Goal: Transaction & Acquisition: Purchase product/service

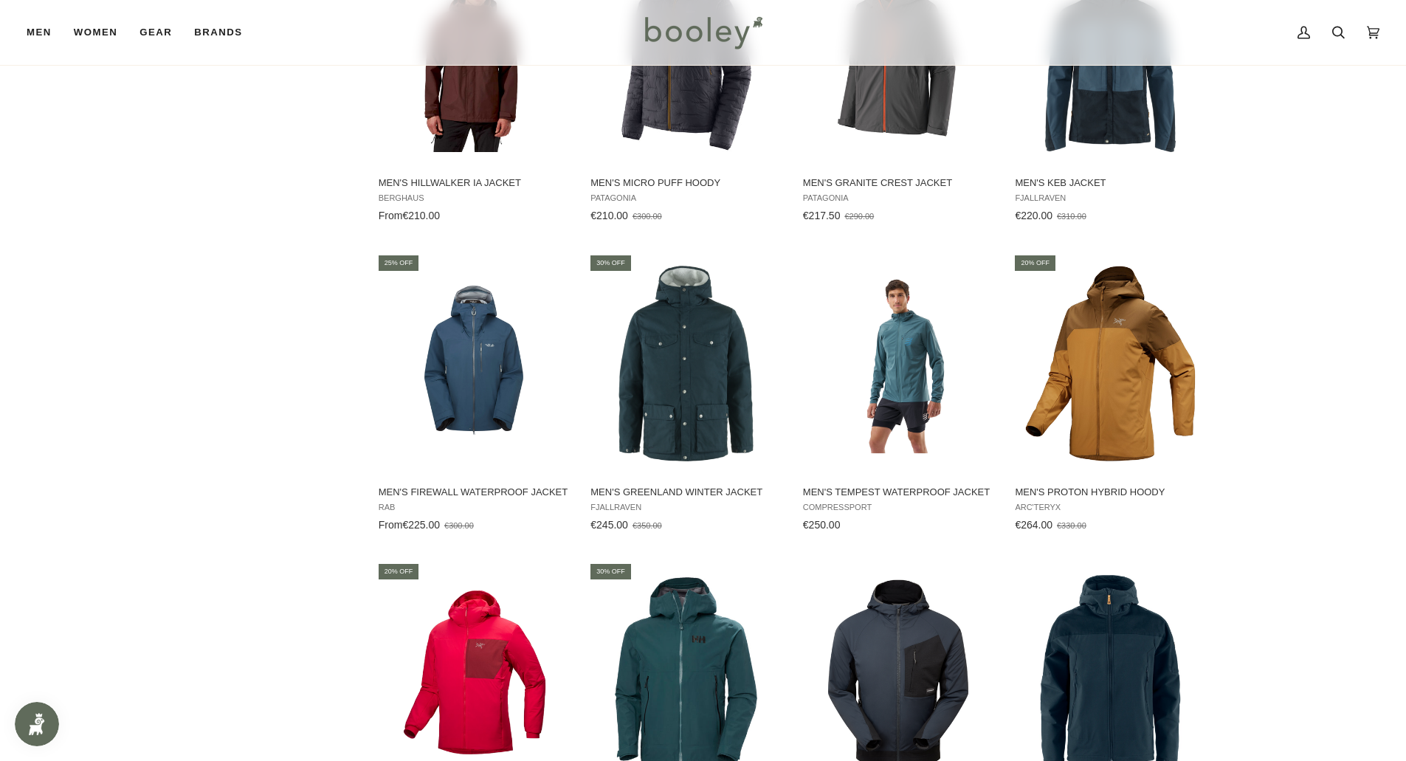
scroll to position [2919, 0]
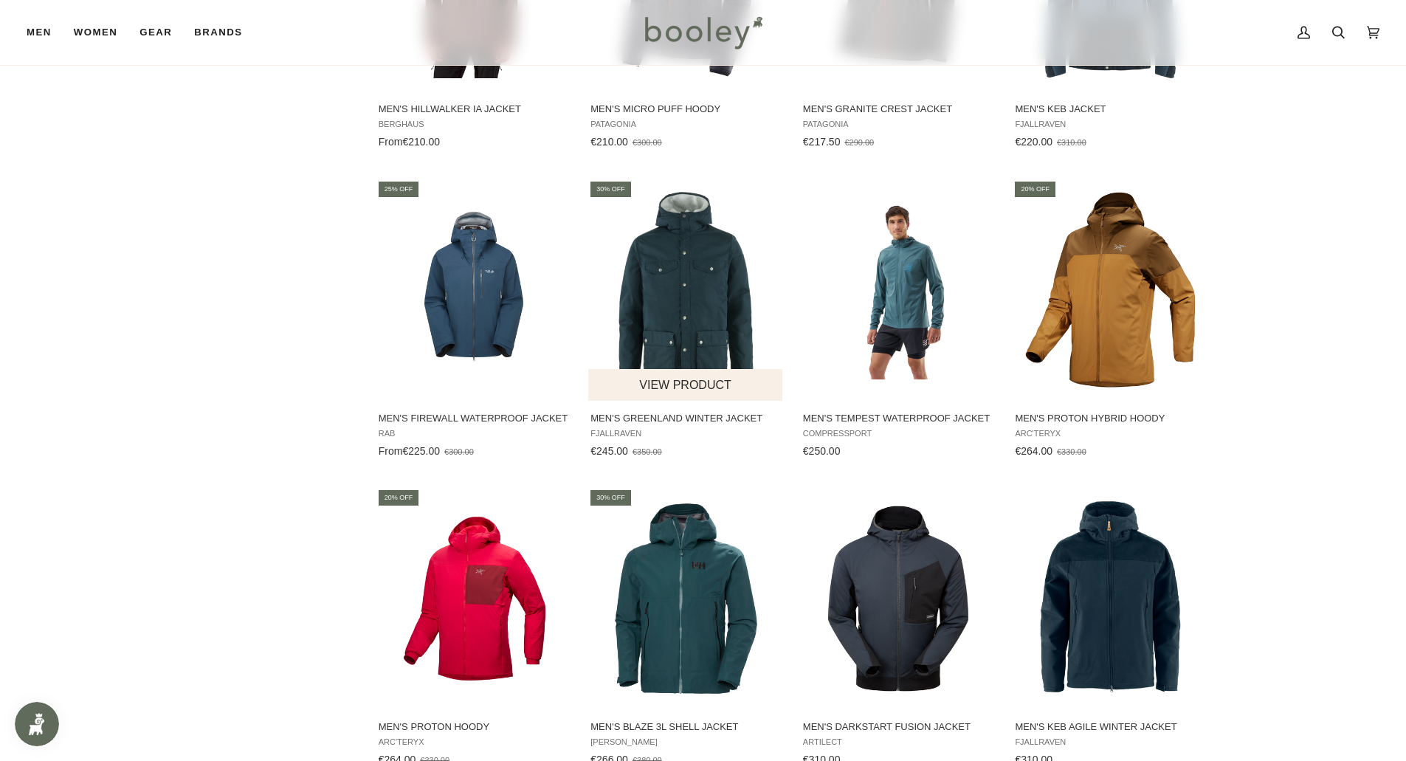
click at [658, 309] on img "Men's Greenland Winter Jacket" at bounding box center [686, 290] width 196 height 196
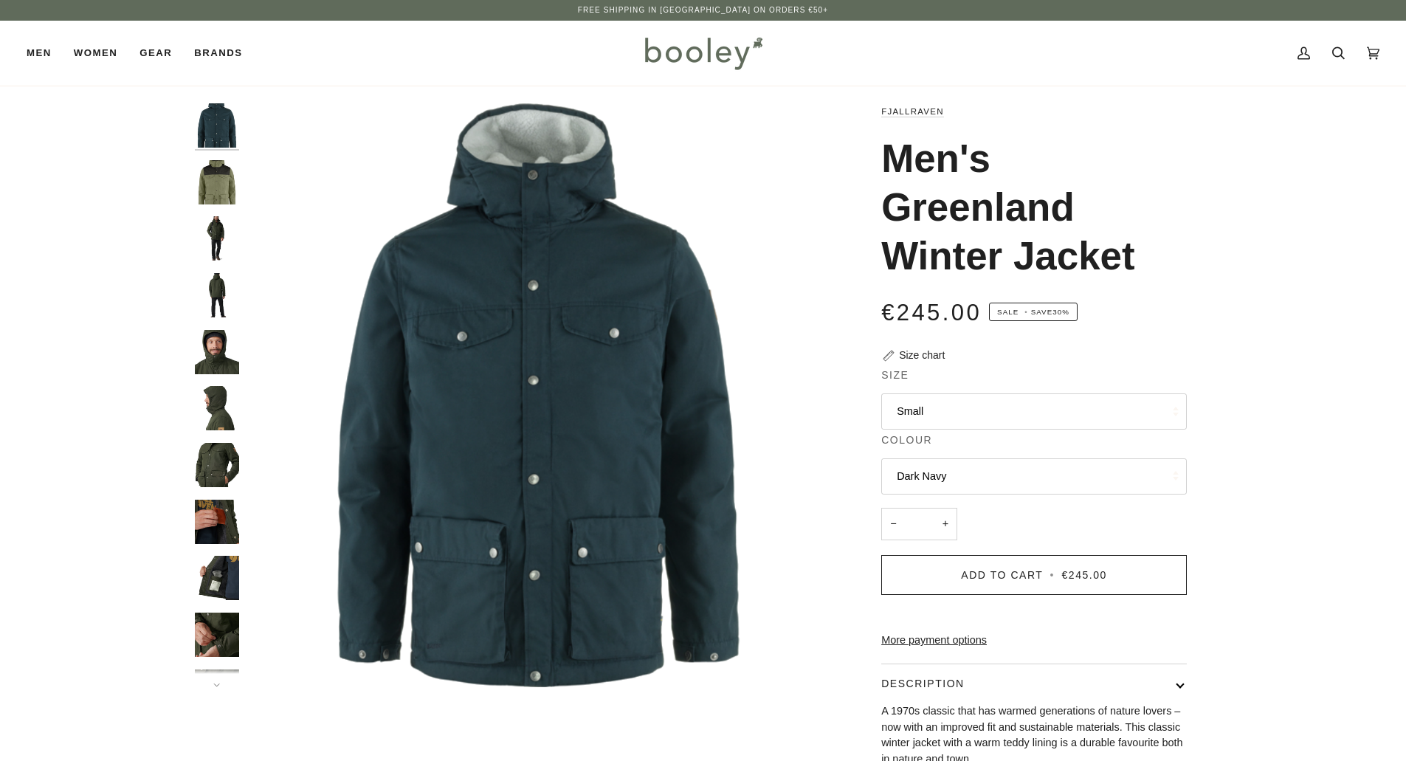
click at [958, 486] on button "Dark Navy" at bounding box center [1034, 476] width 306 height 36
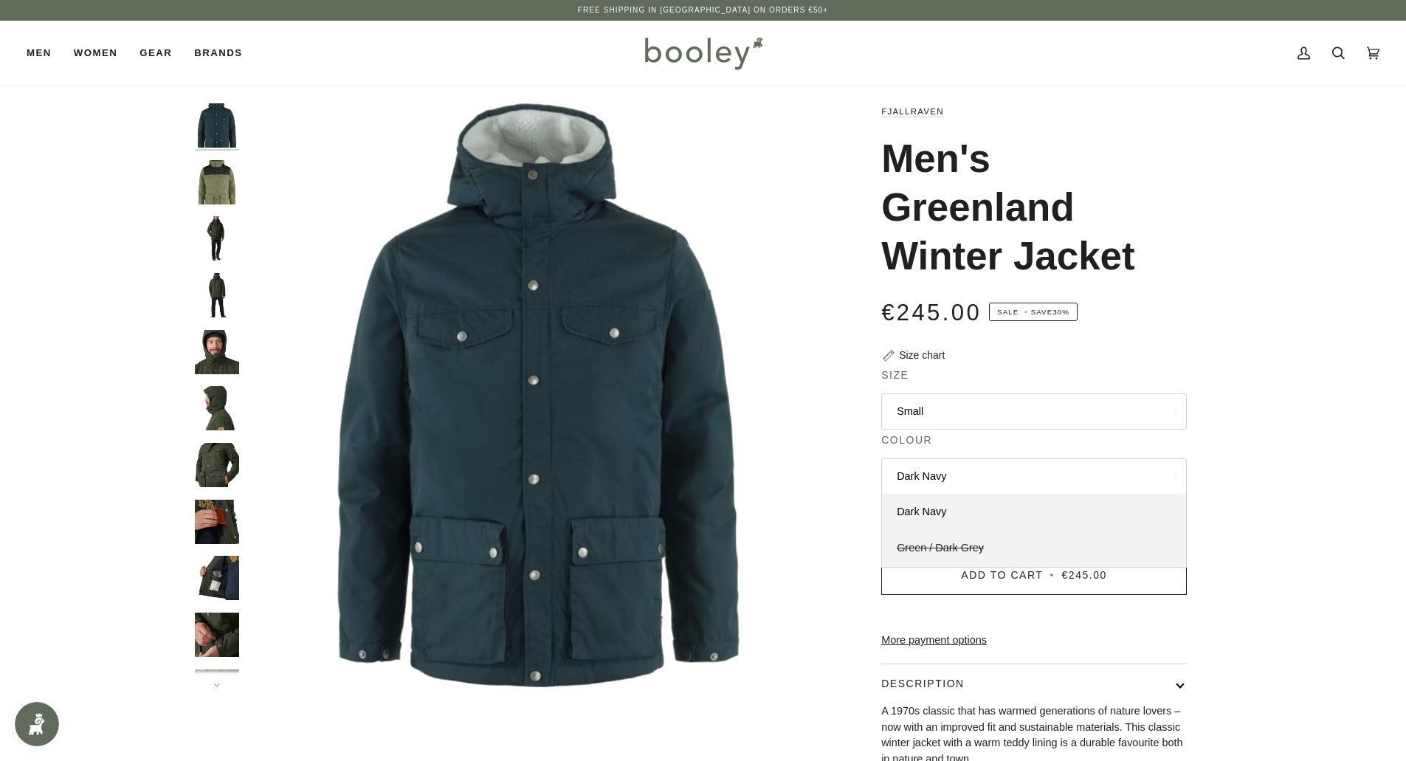
click at [949, 542] on span "Green / Dark Grey" at bounding box center [940, 548] width 87 height 12
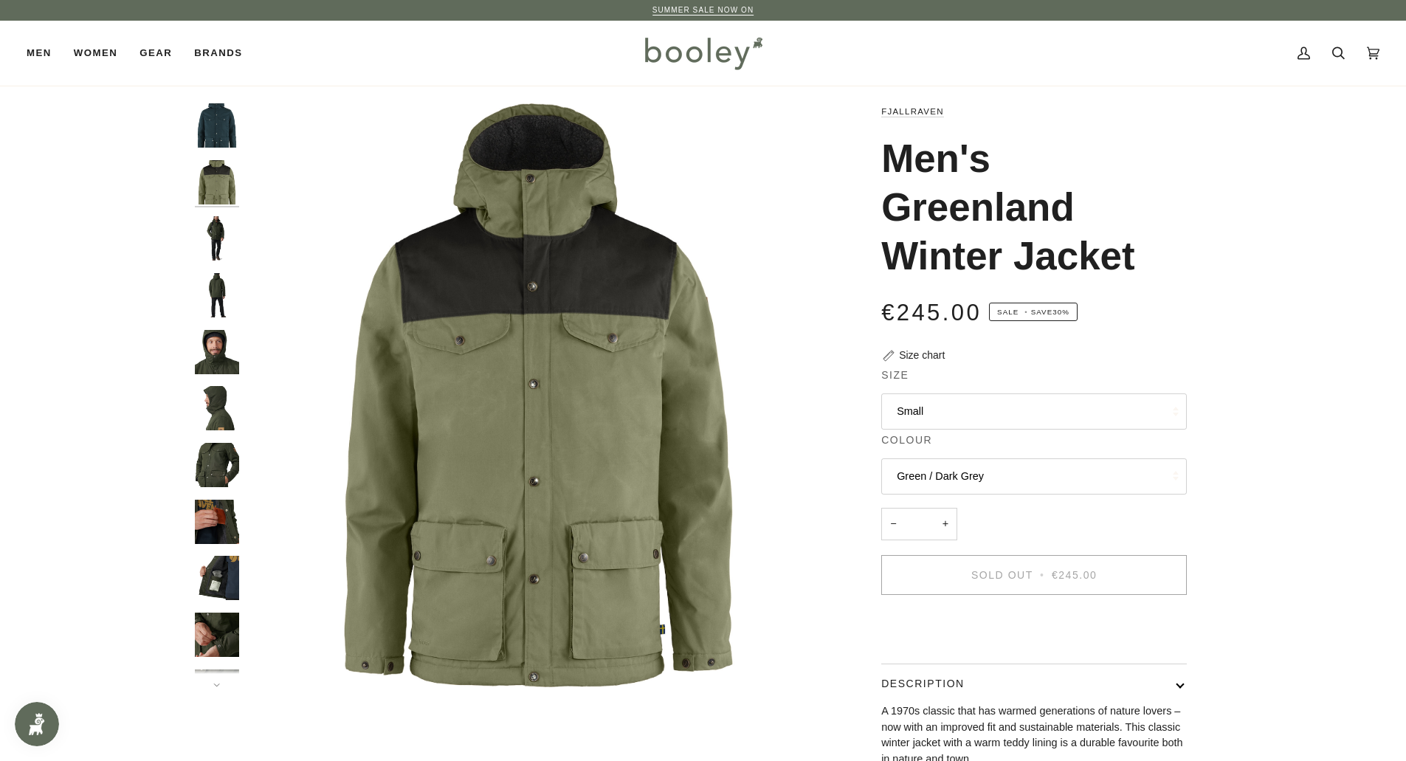
click at [941, 415] on button "Small" at bounding box center [1034, 411] width 306 height 36
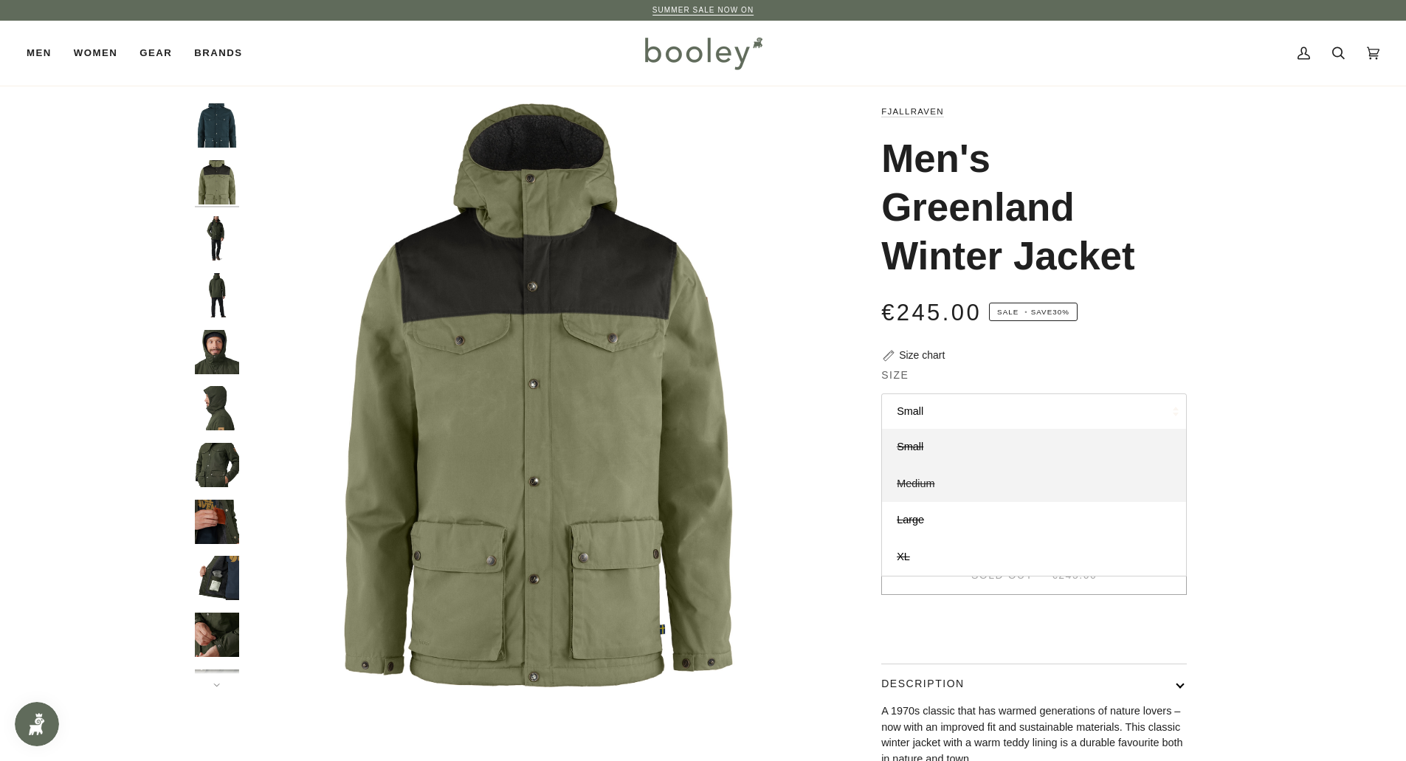
click at [915, 484] on span "Medium" at bounding box center [916, 484] width 38 height 12
